Goal: Transaction & Acquisition: Subscribe to service/newsletter

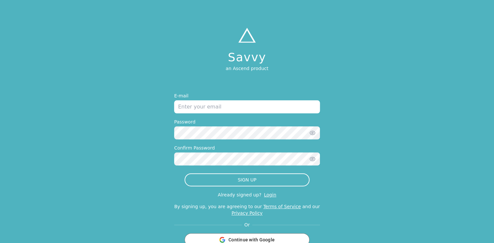
click at [251, 107] on input "email" at bounding box center [247, 106] width 146 height 13
type input "[EMAIL_ADDRESS][DOMAIN_NAME]"
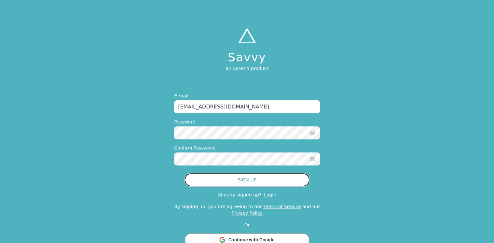
click at [211, 178] on button "SIGN UP" at bounding box center [246, 179] width 125 height 13
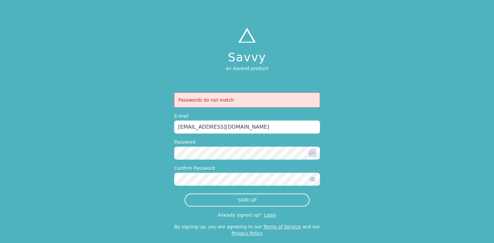
click at [313, 154] on icon "button" at bounding box center [312, 153] width 5 height 4
click at [312, 178] on icon "button" at bounding box center [312, 179] width 7 height 7
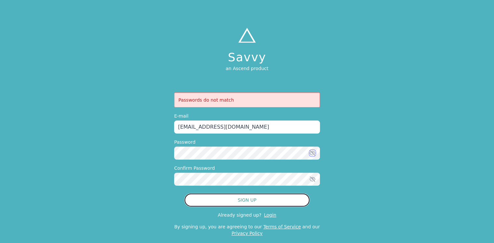
click at [260, 201] on button "SIGN UP" at bounding box center [246, 199] width 125 height 13
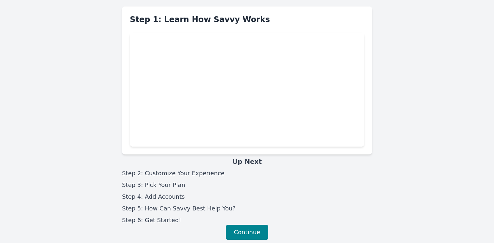
scroll to position [22, 0]
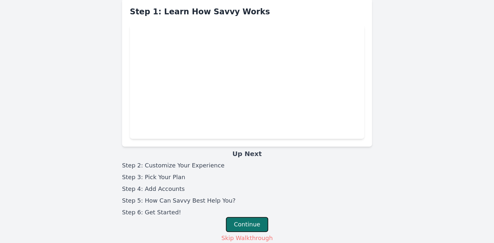
click at [252, 222] on button "Continue" at bounding box center [247, 224] width 43 height 15
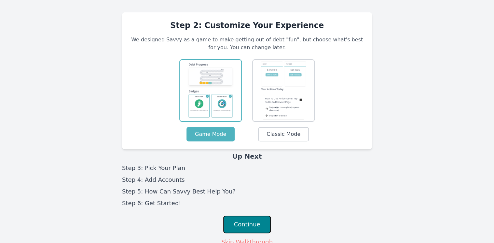
click at [252, 222] on button "Continue" at bounding box center [247, 224] width 48 height 18
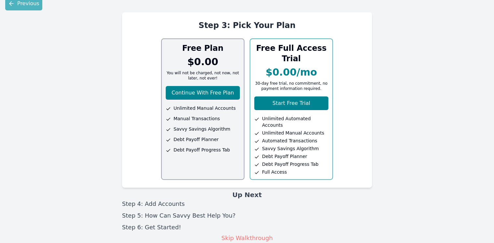
scroll to position [1, 0]
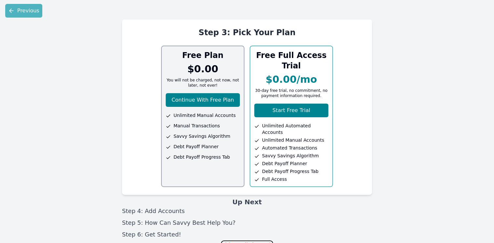
click at [251, 240] on button "Skip Walkthrough" at bounding box center [247, 245] width 52 height 10
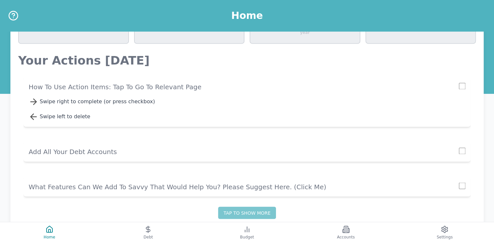
scroll to position [458, 0]
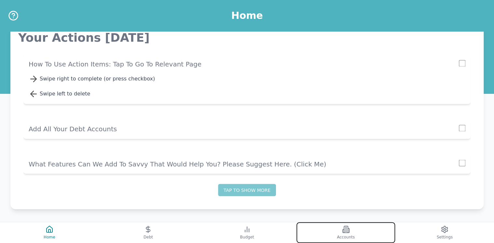
click at [344, 231] on icon at bounding box center [346, 229] width 8 height 8
